Goal: Information Seeking & Learning: Check status

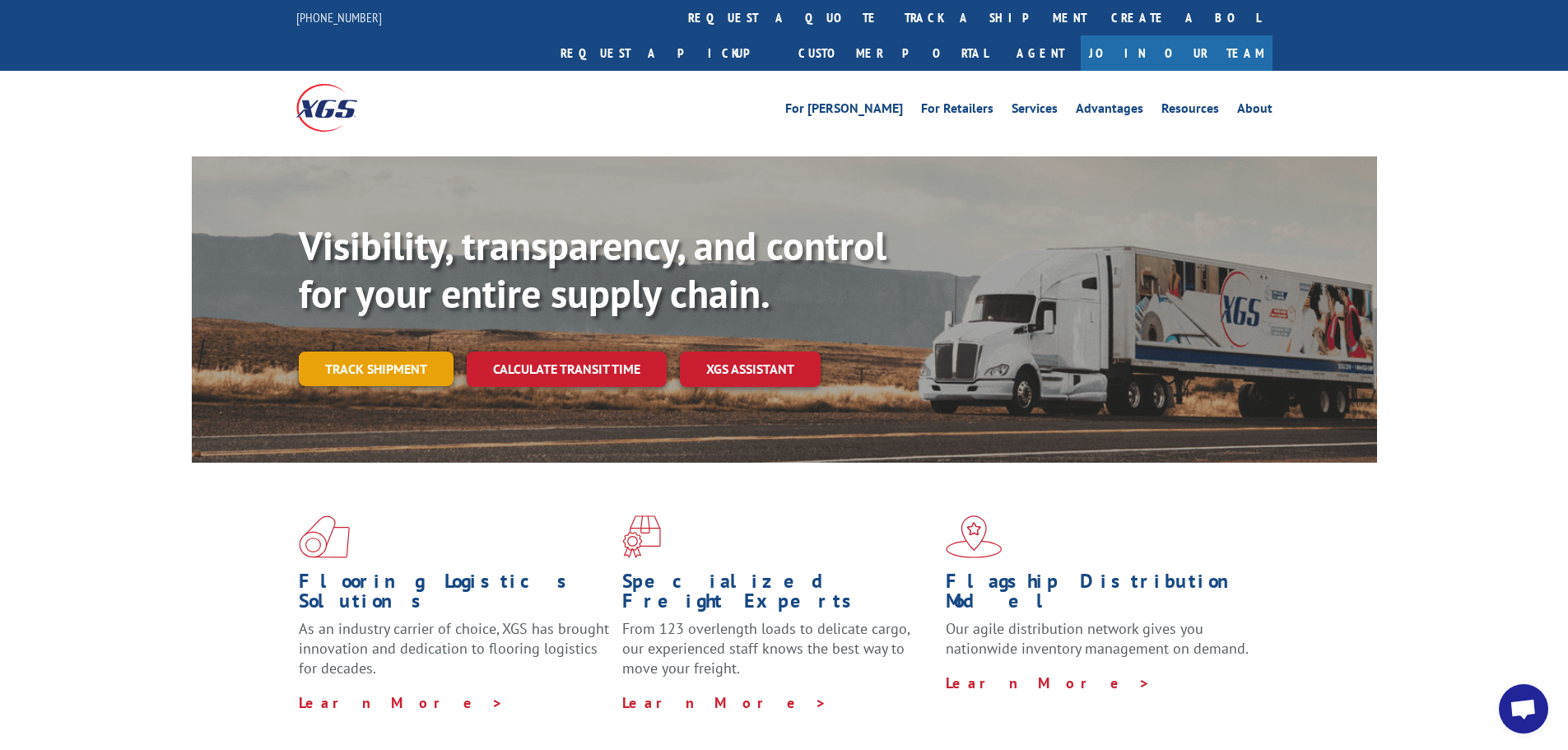
click at [384, 351] on link "Track shipment" at bounding box center [376, 369] width 155 height 35
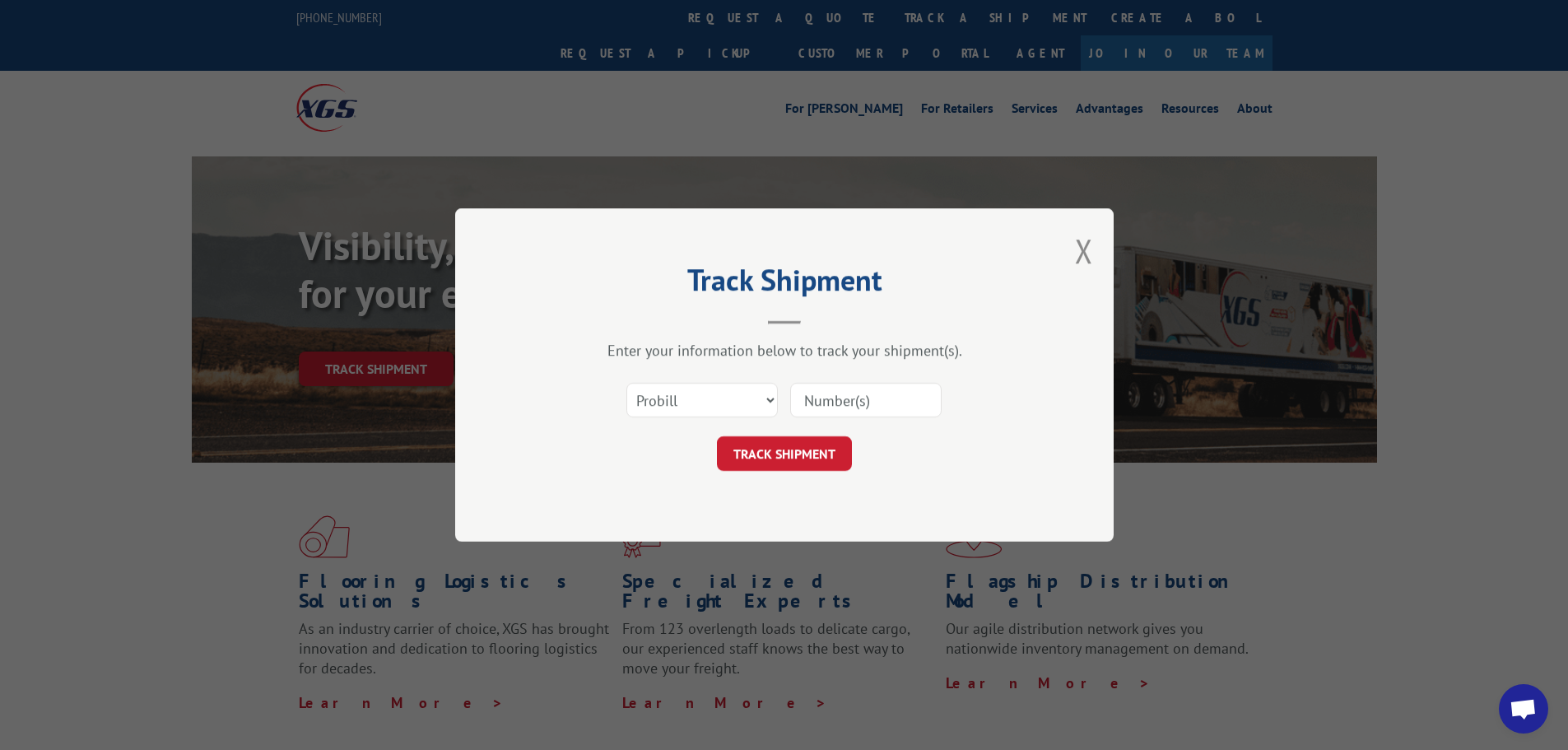
click at [878, 407] on input at bounding box center [866, 400] width 151 height 35
paste input "17634568"
type input "17634568"
click at [825, 451] on button "TRACK SHIPMENT" at bounding box center [784, 453] width 135 height 35
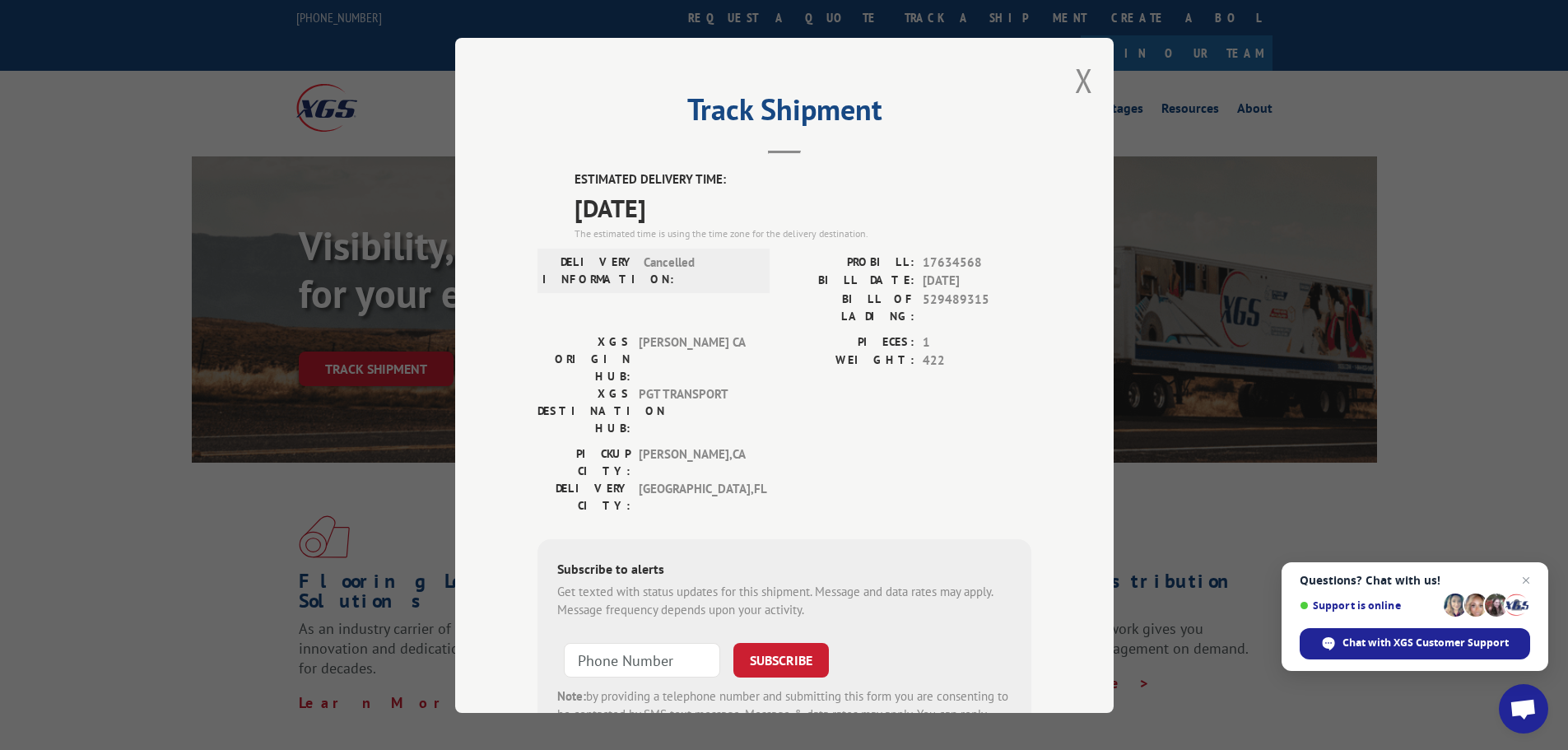
click at [1075, 94] on button "Close modal" at bounding box center [1084, 79] width 18 height 43
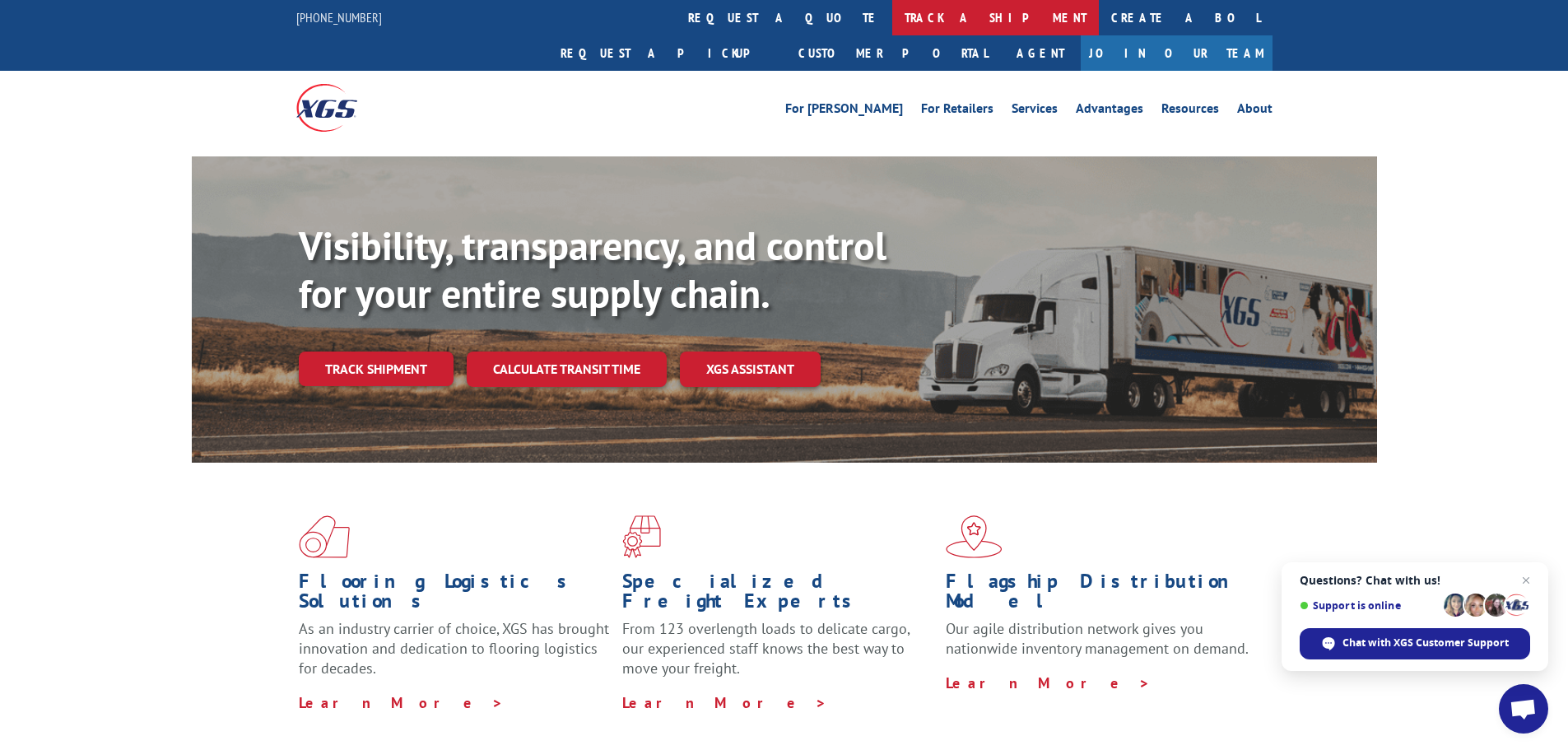
click at [892, 29] on link "track a shipment" at bounding box center [995, 18] width 206 height 35
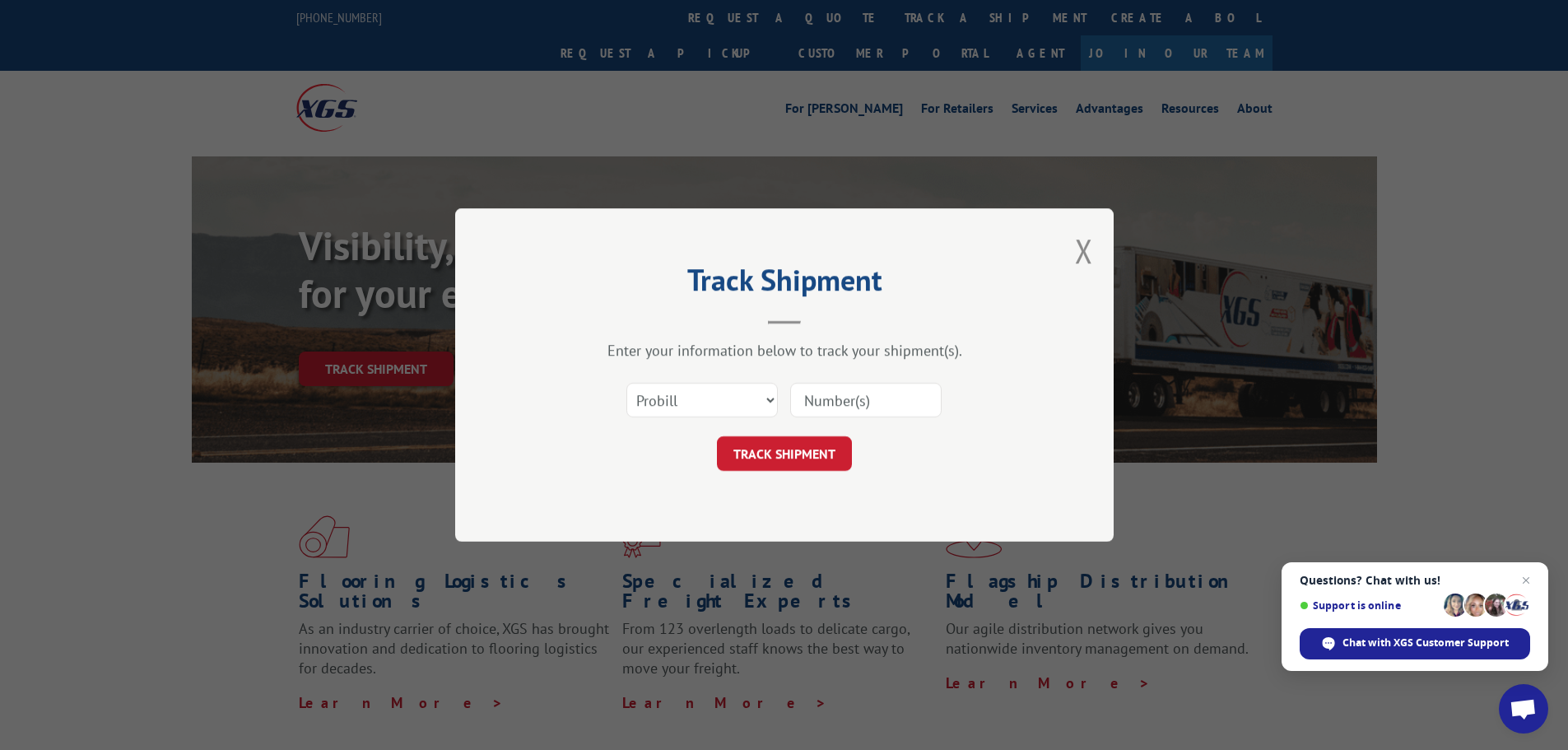
click at [831, 395] on input at bounding box center [866, 400] width 151 height 35
paste input "16609611"
type input "16609611"
click at [797, 450] on button "TRACK SHIPMENT" at bounding box center [784, 453] width 135 height 35
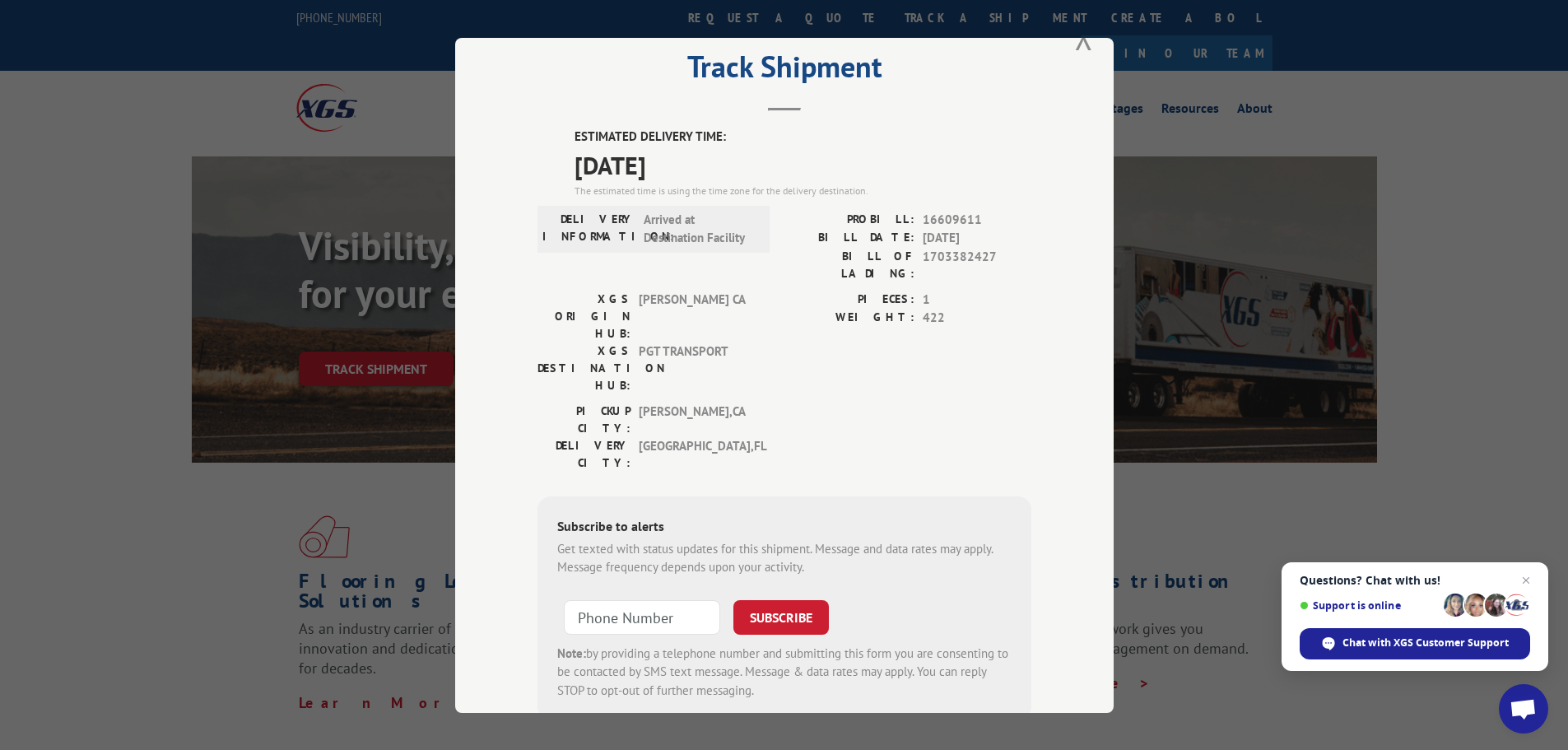
scroll to position [65, 0]
